Goal: Transaction & Acquisition: Purchase product/service

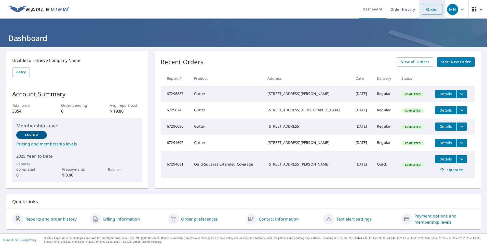
click at [427, 8] on link "Order" at bounding box center [432, 9] width 21 height 11
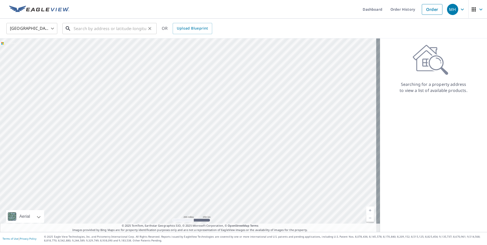
click at [126, 32] on input "text" at bounding box center [110, 28] width 73 height 14
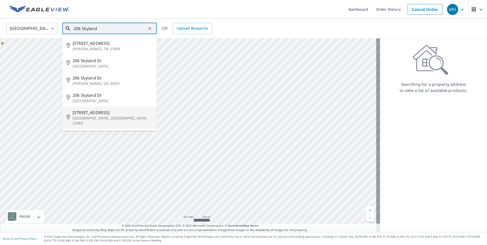
click at [95, 113] on span "[STREET_ADDRESS]" at bounding box center [113, 112] width 80 height 6
type input "[STREET_ADDRESS]"
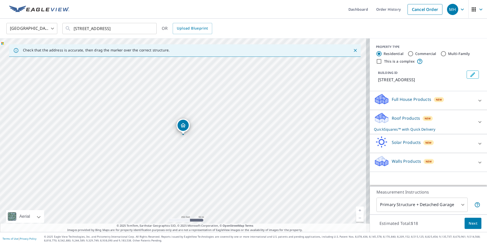
click at [399, 122] on div "Roof Products New QuickSquares™ with Quick Delivery" at bounding box center [424, 122] width 100 height 20
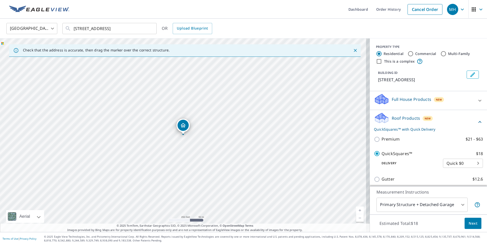
scroll to position [25, 0]
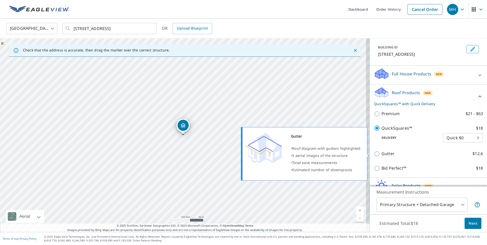
click at [374, 154] on input "Gutter $12.6" at bounding box center [378, 154] width 8 height 6
checkbox input "true"
checkbox input "false"
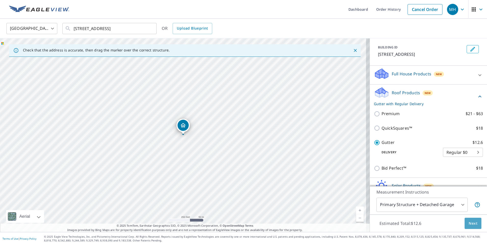
click at [464, 221] on button "Next" at bounding box center [472, 223] width 17 height 11
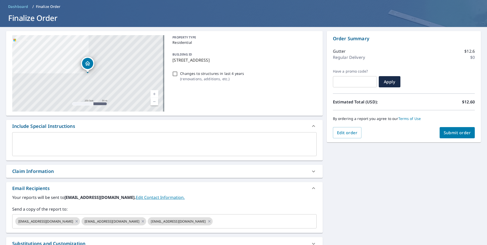
scroll to position [76, 0]
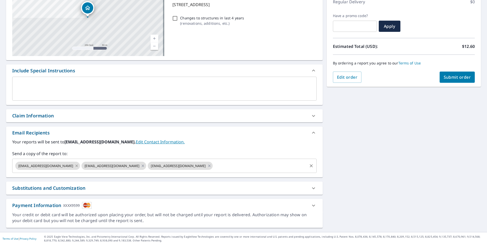
click at [75, 166] on icon at bounding box center [77, 166] width 4 height 6
click at [76, 165] on icon at bounding box center [77, 165] width 2 height 2
checkbox input "true"
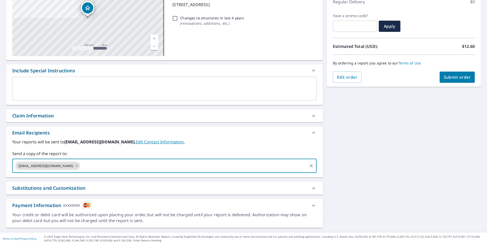
click at [81, 165] on input "text" at bounding box center [194, 166] width 226 height 10
type input "h"
type input "[EMAIL_ADDRESS][DOMAIN_NAME]"
checkbox input "true"
type input "[EMAIL_ADDRESS][DOMAIN_NAME]"
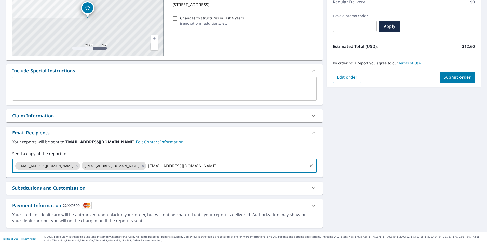
checkbox input "true"
type input "[EMAIL_ADDRESS][DOMAIN_NAME]"
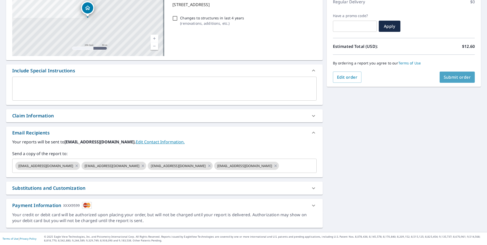
click at [453, 78] on span "Submit order" at bounding box center [456, 77] width 27 height 6
checkbox input "true"
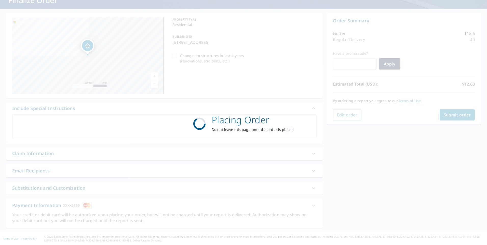
scroll to position [38, 0]
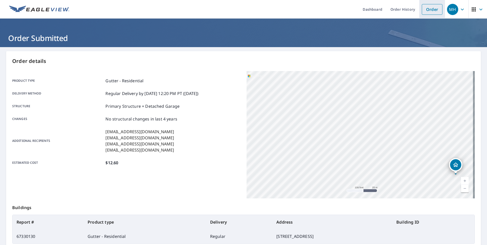
click at [422, 11] on link "Order" at bounding box center [432, 9] width 21 height 11
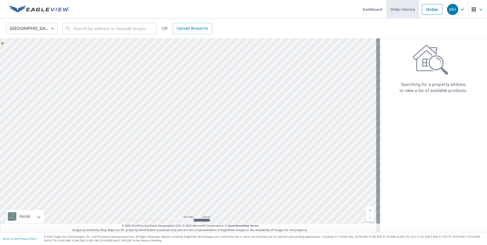
click at [401, 11] on link "Order History" at bounding box center [402, 9] width 33 height 19
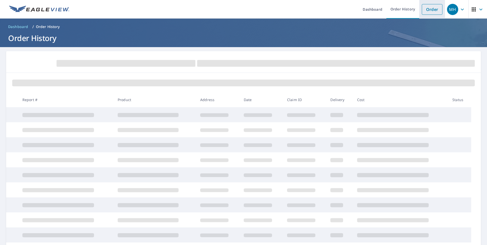
click at [432, 12] on link "Order" at bounding box center [432, 9] width 21 height 11
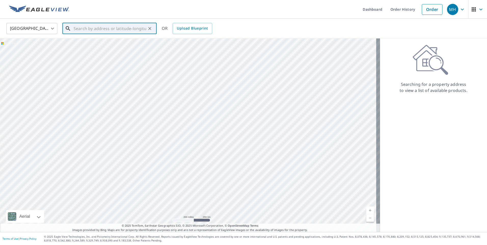
paste input "[STREET_ADDRESS]"
click at [112, 47] on p "[GEOGRAPHIC_DATA]" at bounding box center [113, 48] width 80 height 5
type input "[STREET_ADDRESS][PERSON_NAME]"
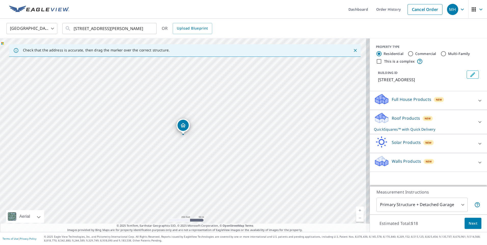
click at [406, 125] on div "Roof Products New QuickSquares™ with Quick Delivery" at bounding box center [424, 122] width 100 height 20
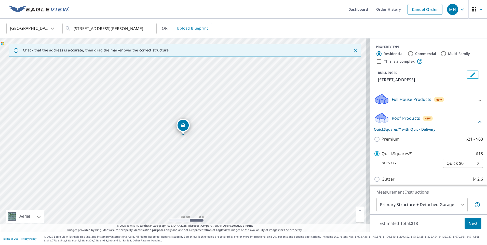
click at [468, 224] on span "Next" at bounding box center [472, 223] width 9 height 6
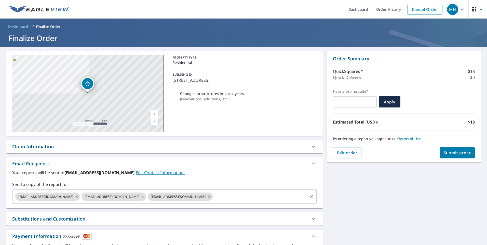
click at [75, 197] on icon at bounding box center [77, 197] width 4 height 6
click at [76, 197] on icon at bounding box center [77, 196] width 2 height 2
checkbox input "true"
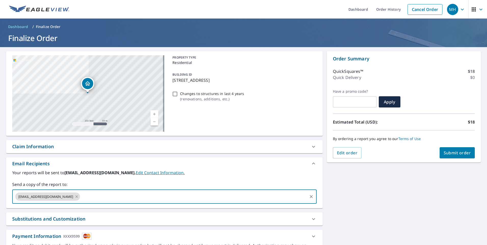
click at [81, 195] on input "text" at bounding box center [194, 197] width 226 height 10
type input "[EMAIL_ADDRESS][DOMAIN_NAME]"
checkbox input "true"
type input "[EMAIL_ADDRESS][DOMAIN_NAME]"
checkbox input "true"
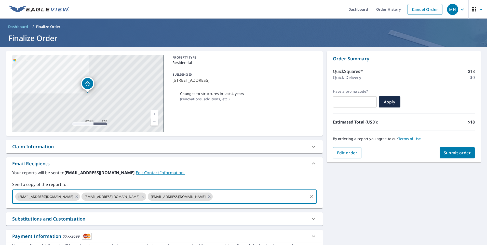
paste input "[EMAIL_ADDRESS][DOMAIN_NAME]"
type input "[EMAIL_ADDRESS][DOMAIN_NAME]"
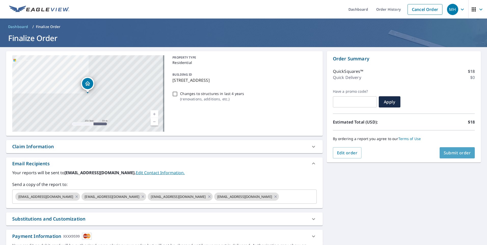
click at [450, 153] on span "Submit order" at bounding box center [456, 153] width 27 height 6
checkbox input "true"
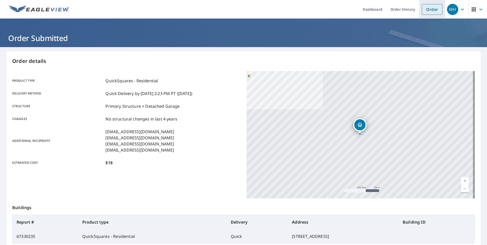
click at [429, 12] on link "Order" at bounding box center [432, 9] width 21 height 11
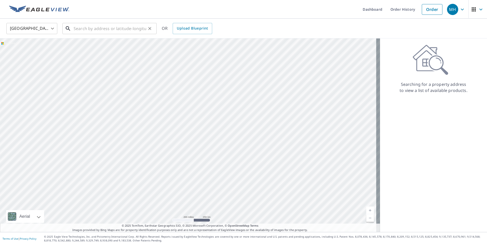
click at [97, 31] on input "text" at bounding box center [110, 28] width 73 height 14
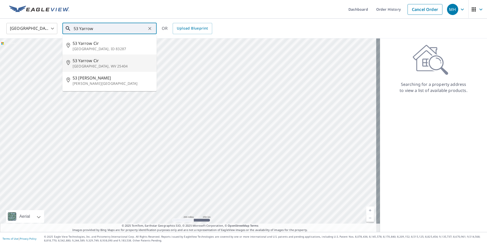
click at [97, 61] on span "53 Yarrow Cir" at bounding box center [113, 61] width 80 height 6
type input "[STREET_ADDRESS]"
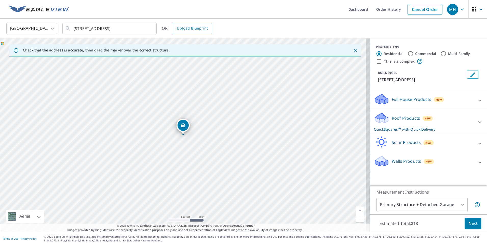
click at [406, 130] on p "QuickSquares™ with Quick Delivery" at bounding box center [424, 129] width 100 height 5
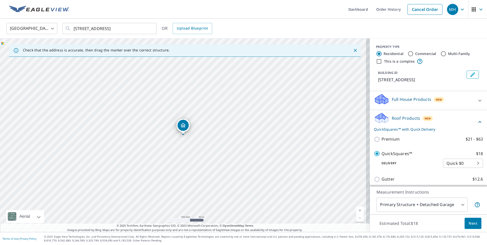
click at [468, 221] on span "Next" at bounding box center [472, 223] width 9 height 6
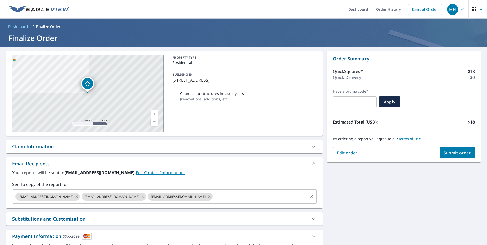
click at [76, 197] on icon at bounding box center [77, 196] width 2 height 2
click at [75, 197] on icon at bounding box center [77, 197] width 4 height 6
checkbox input "true"
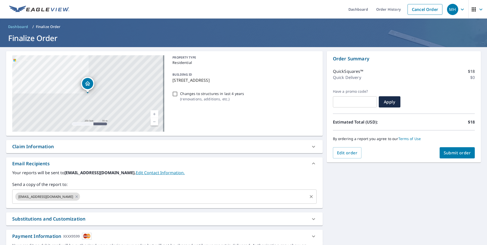
click at [81, 197] on input "text" at bounding box center [194, 197] width 226 height 10
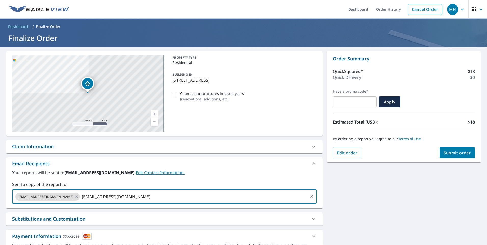
type input "[EMAIL_ADDRESS][DOMAIN_NAME]"
checkbox input "true"
type input "[EMAIL_ADDRESS][DOMAIN_NAME]"
checkbox input "true"
paste input "[EMAIL_ADDRESS][DOMAIN_NAME]"
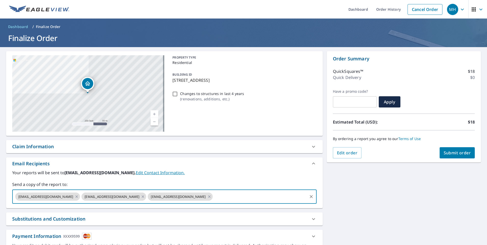
type input "[EMAIL_ADDRESS][DOMAIN_NAME]"
click at [462, 154] on span "Submit order" at bounding box center [456, 153] width 27 height 6
checkbox input "true"
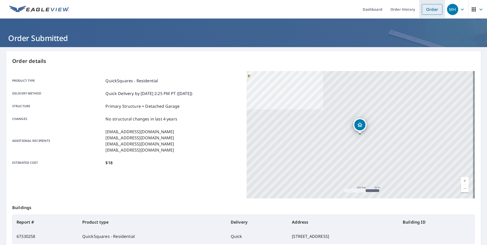
click at [426, 10] on link "Order" at bounding box center [432, 9] width 21 height 11
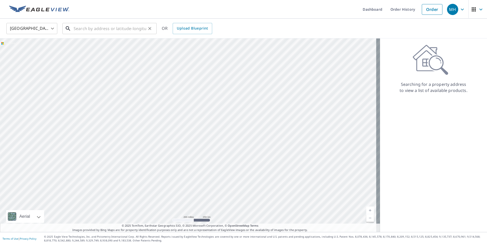
click at [111, 28] on input "text" at bounding box center [110, 28] width 73 height 14
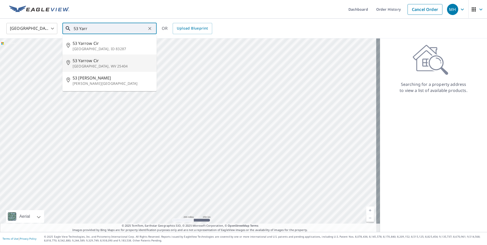
click at [109, 67] on p "[GEOGRAPHIC_DATA], WV 25404" at bounding box center [113, 66] width 80 height 5
type input "[STREET_ADDRESS]"
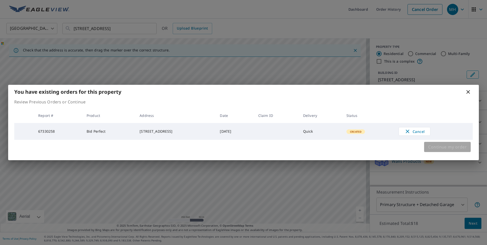
click at [435, 149] on span "Continue my order" at bounding box center [447, 146] width 38 height 7
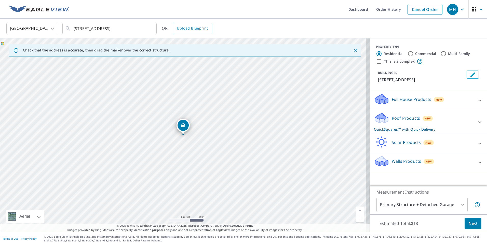
click at [399, 129] on p "QuickSquares™ with Quick Delivery" at bounding box center [424, 129] width 100 height 5
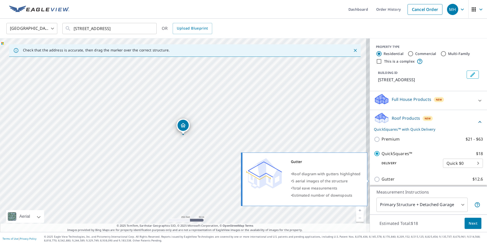
click at [374, 179] on input "Gutter $12.6" at bounding box center [378, 179] width 8 height 6
checkbox input "true"
checkbox input "false"
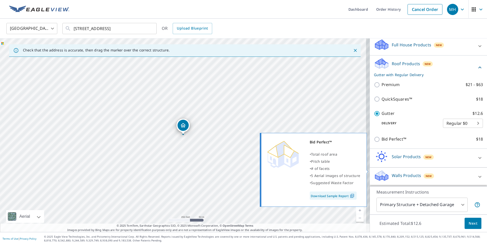
scroll to position [55, 0]
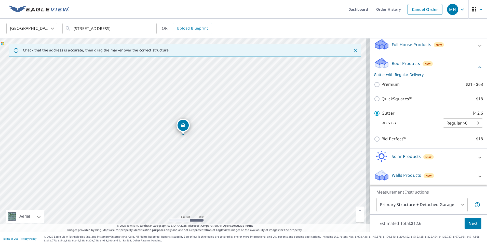
click at [468, 223] on span "Next" at bounding box center [472, 223] width 9 height 6
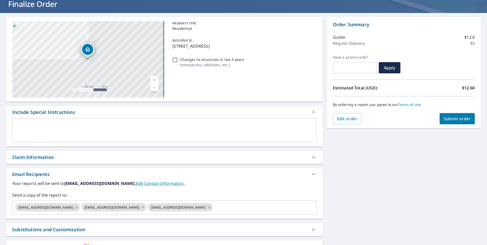
scroll to position [51, 0]
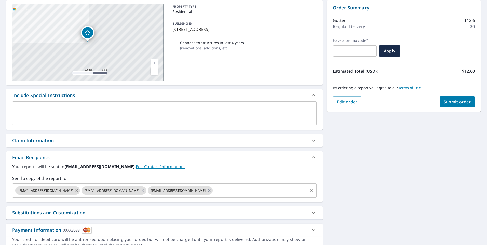
click at [75, 192] on icon at bounding box center [77, 191] width 4 height 6
checkbox input "true"
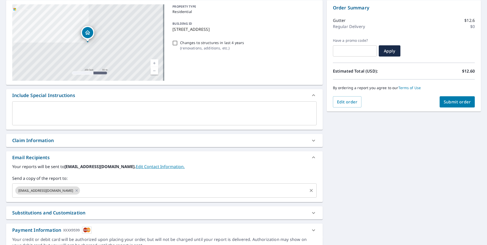
click at [81, 190] on input "text" at bounding box center [194, 191] width 226 height 10
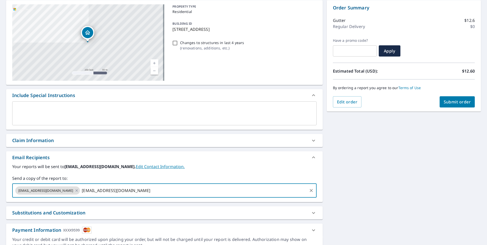
type input "[EMAIL_ADDRESS][DOMAIN_NAME]"
checkbox input "true"
type input "[EMAIL_ADDRESS][DOMAIN_NAME]"
checkbox input "true"
paste input "[EMAIL_ADDRESS][DOMAIN_NAME]"
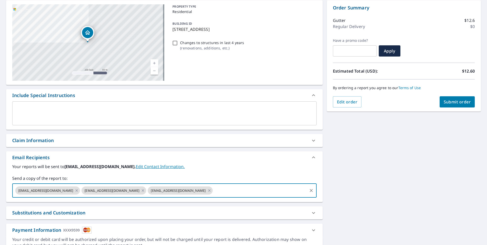
type input "[EMAIL_ADDRESS][DOMAIN_NAME]"
click at [450, 102] on span "Submit order" at bounding box center [456, 102] width 27 height 6
checkbox input "true"
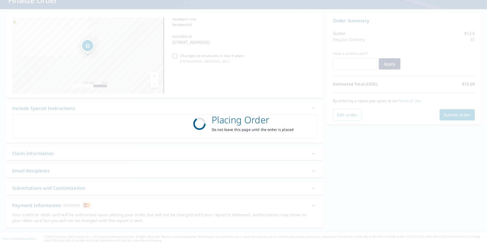
scroll to position [38, 0]
